Goal: Find specific page/section: Find specific page/section

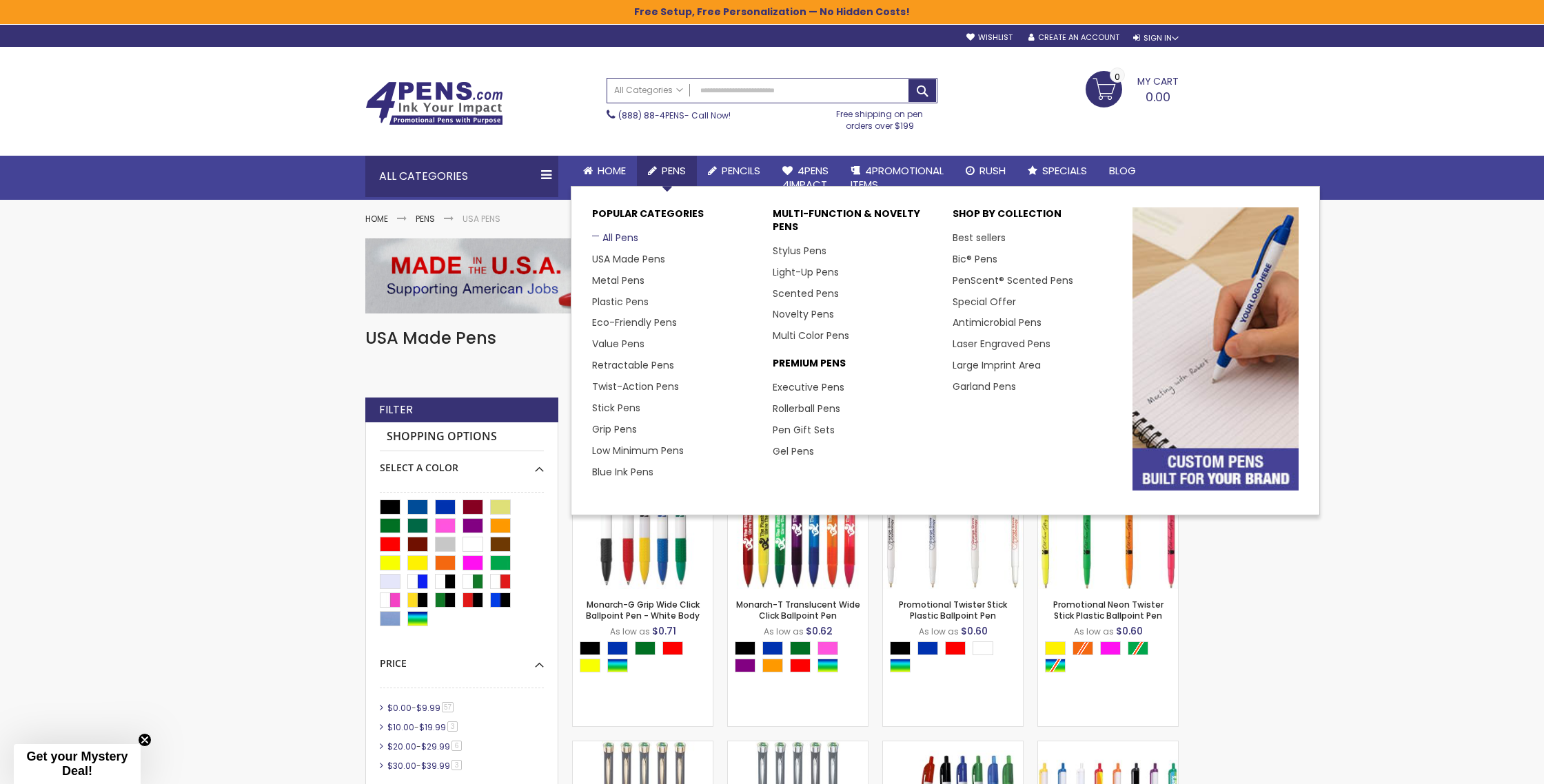
click at [611, 237] on link "All Pens" at bounding box center [615, 237] width 46 height 14
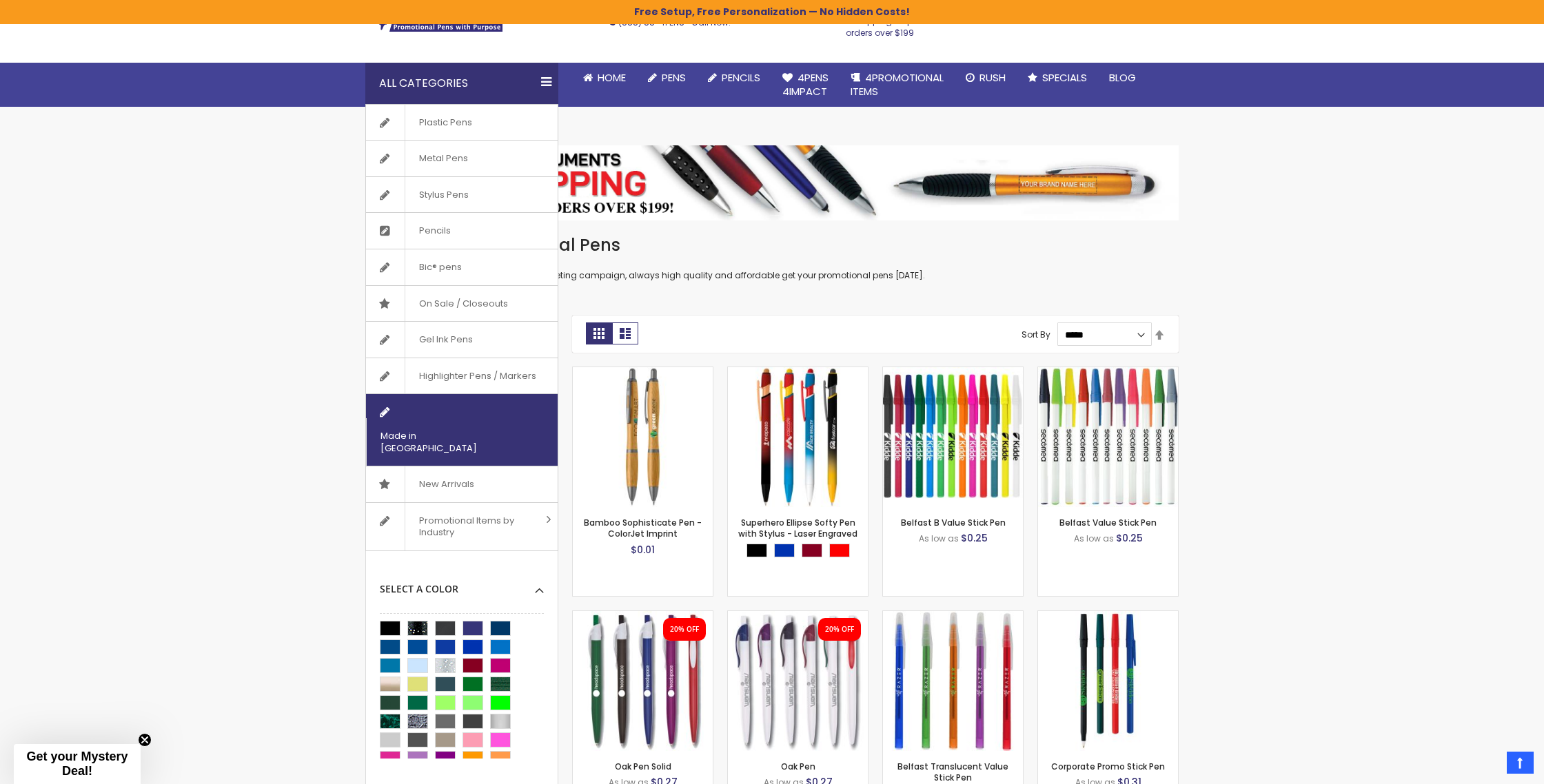
scroll to position [94, 0]
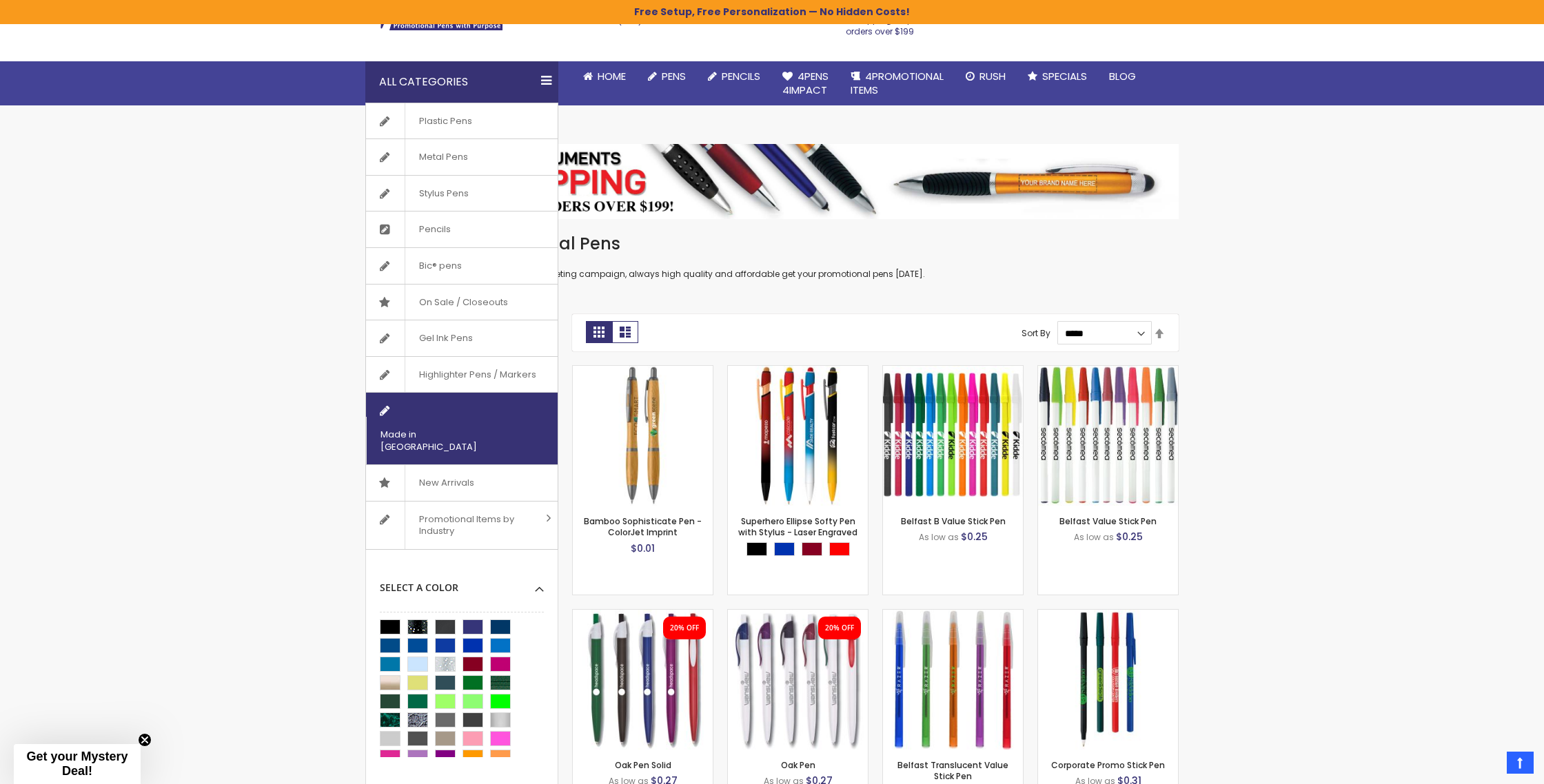
click at [446, 418] on span "Made in [GEOGRAPHIC_DATA]" at bounding box center [444, 441] width 157 height 48
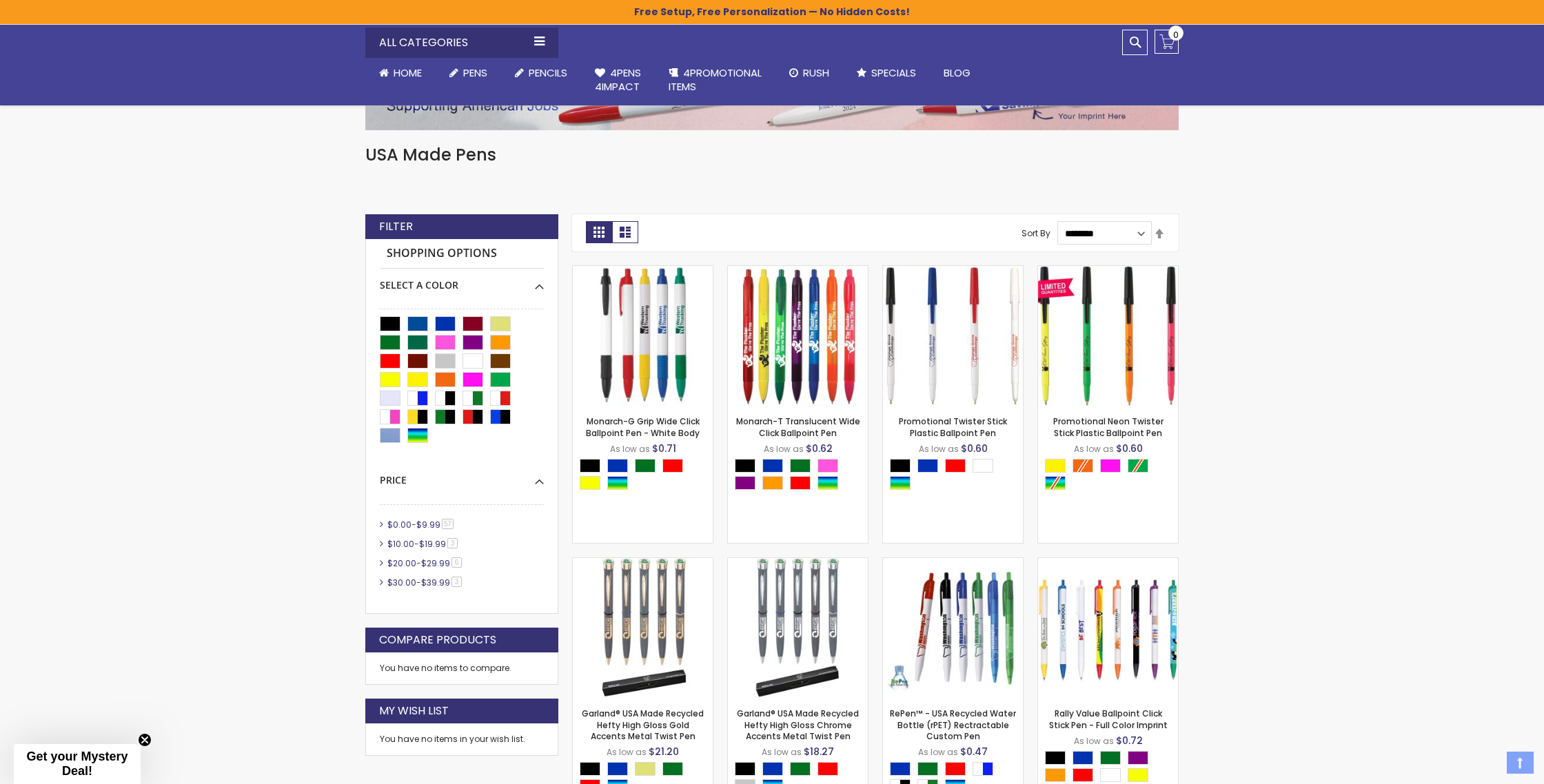
scroll to position [308, 0]
